Goal: Information Seeking & Learning: Learn about a topic

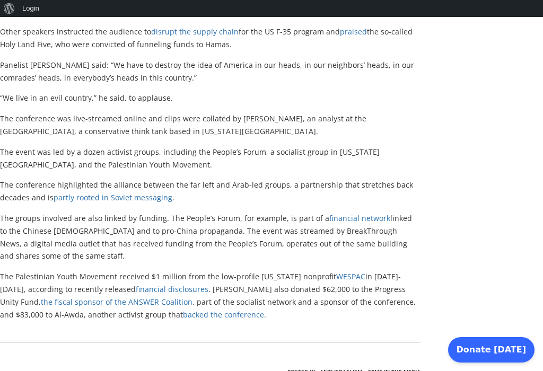
scroll to position [1419, 0]
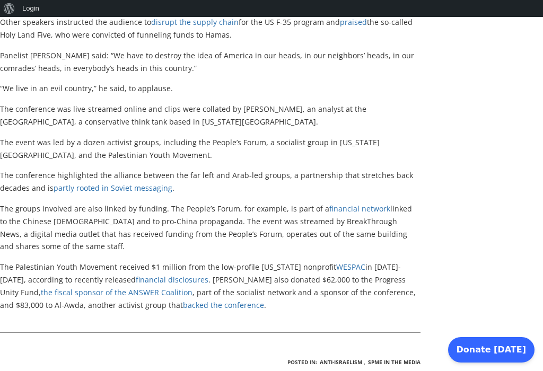
click at [123, 183] on link "partly rooted in Soviet messaging" at bounding box center [113, 188] width 119 height 10
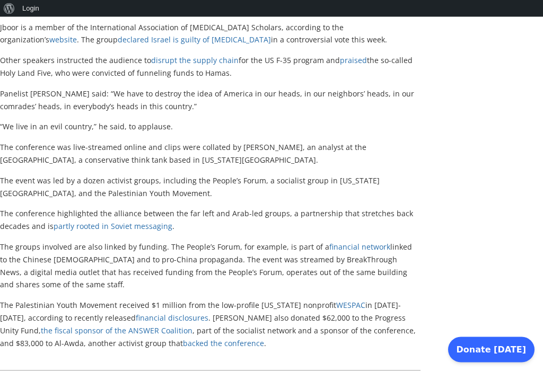
scroll to position [1383, 0]
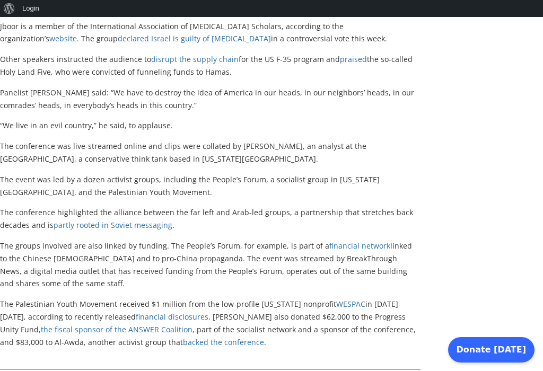
click at [118, 220] on link "partly rooted in Soviet messaging" at bounding box center [113, 225] width 119 height 10
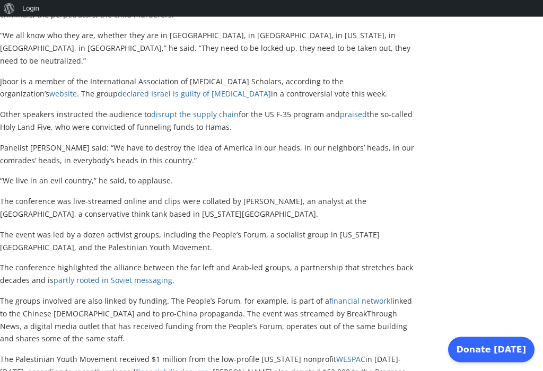
scroll to position [1334, 0]
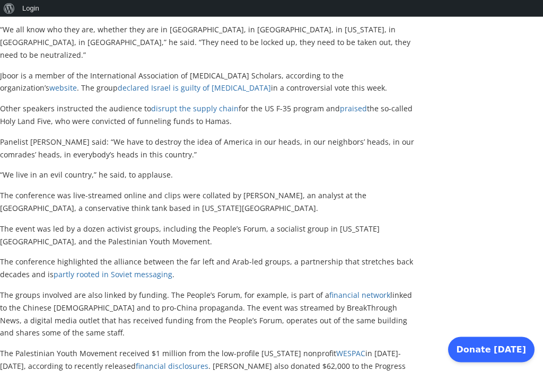
click at [119, 269] on link "partly rooted in Soviet messaging" at bounding box center [113, 274] width 119 height 10
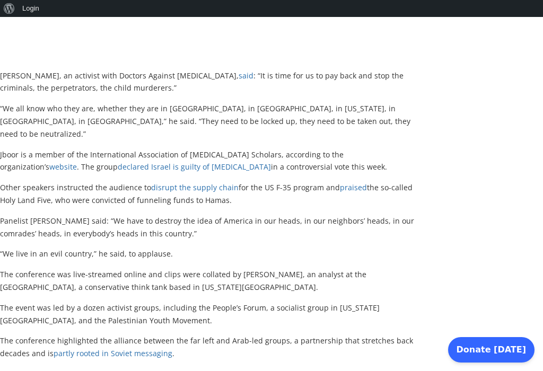
scroll to position [1250, 0]
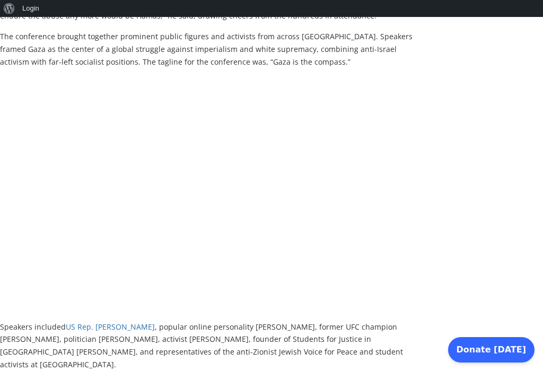
scroll to position [491, 0]
